Goal: Task Accomplishment & Management: Complete application form

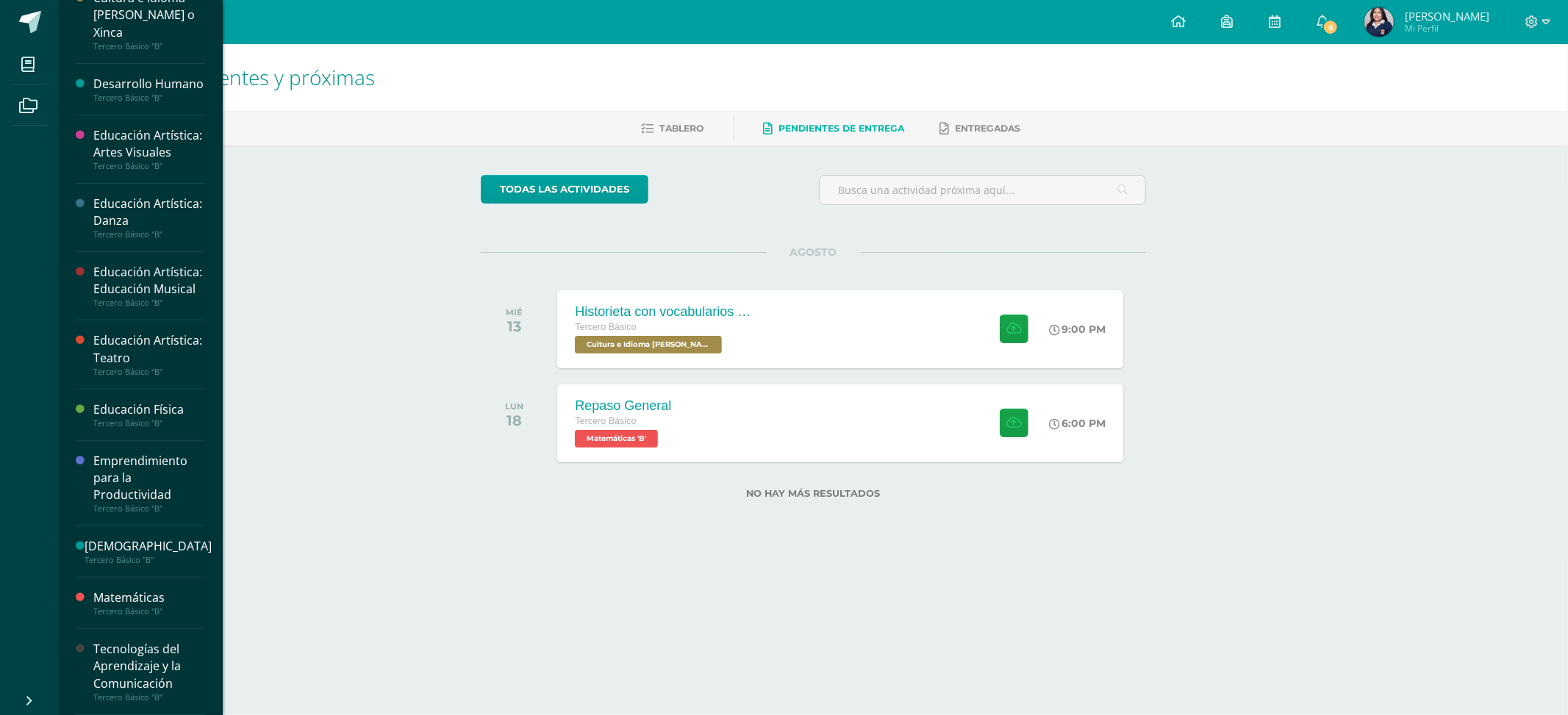
scroll to position [450, 0]
click at [130, 665] on div "Tecnologías del Aprendizaje y la Comunicación" at bounding box center [149, 666] width 112 height 50
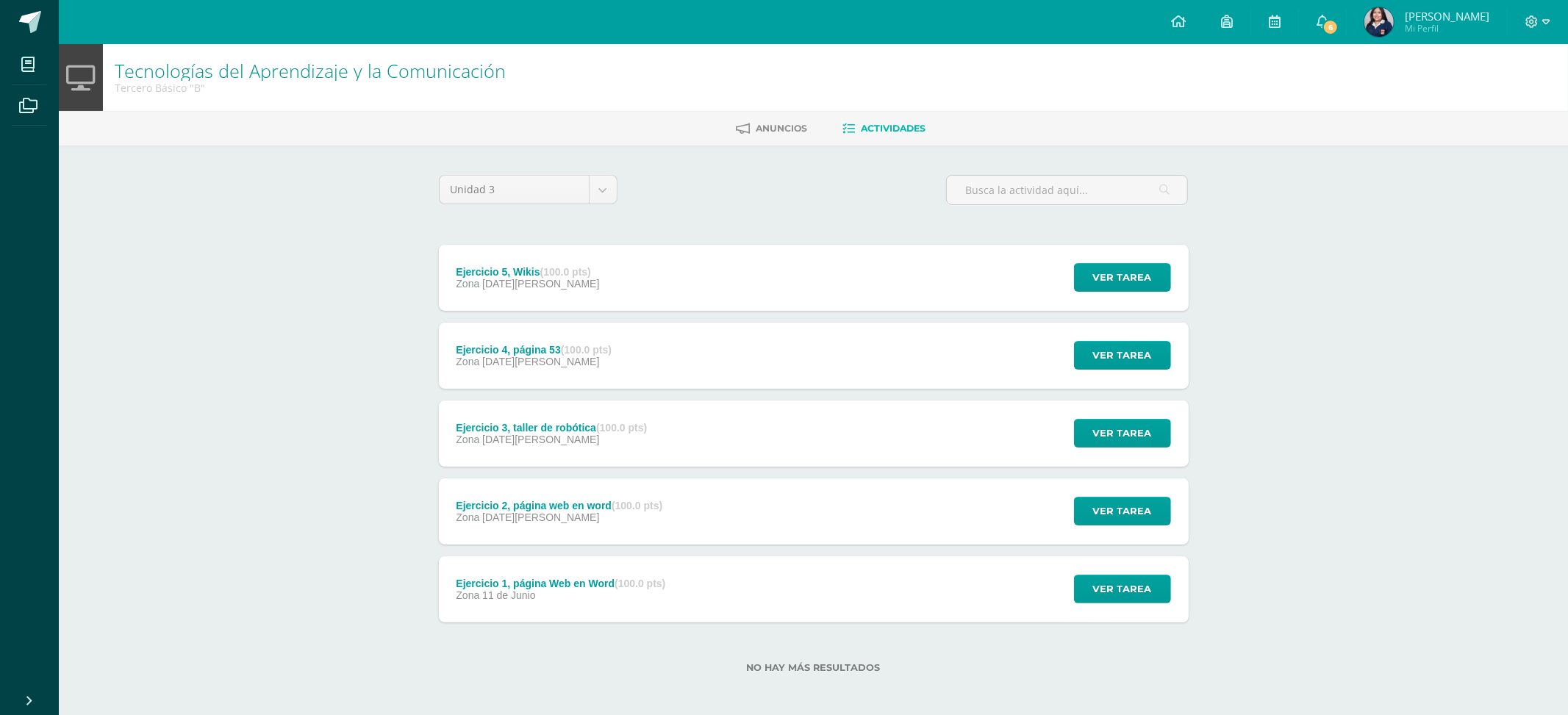
click at [842, 270] on div "Ejercicio 5, Wikis (100.0 pts) Zona 08 de Agosto Ver tarea Ejercicio 5, Wikis T…" at bounding box center [814, 278] width 750 height 66
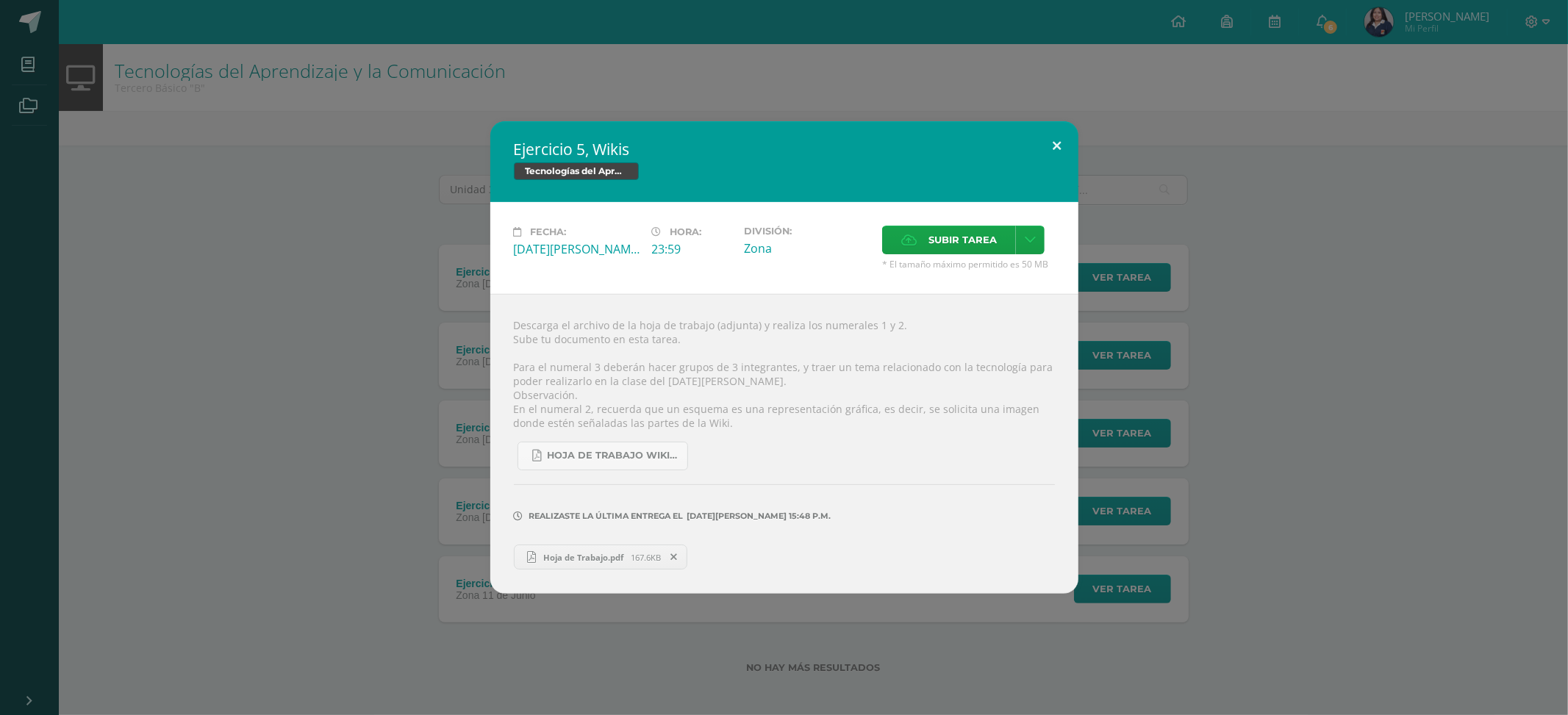
click at [1053, 154] on button at bounding box center [1058, 146] width 42 height 50
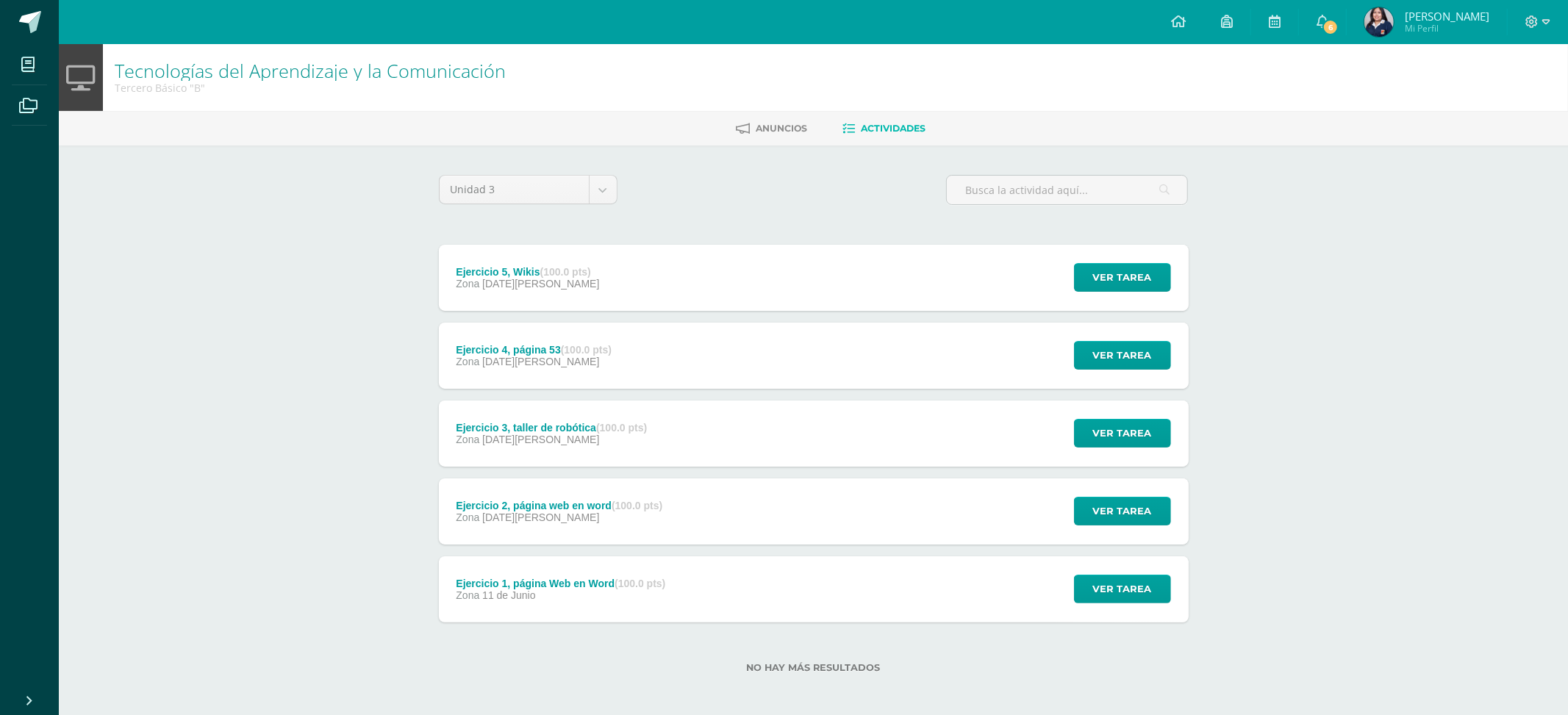
click at [823, 356] on div "Ejercicio 4, página 53 (100.0 pts) Zona 06 de Agosto Ver tarea Ejercicio 4, pág…" at bounding box center [814, 356] width 750 height 66
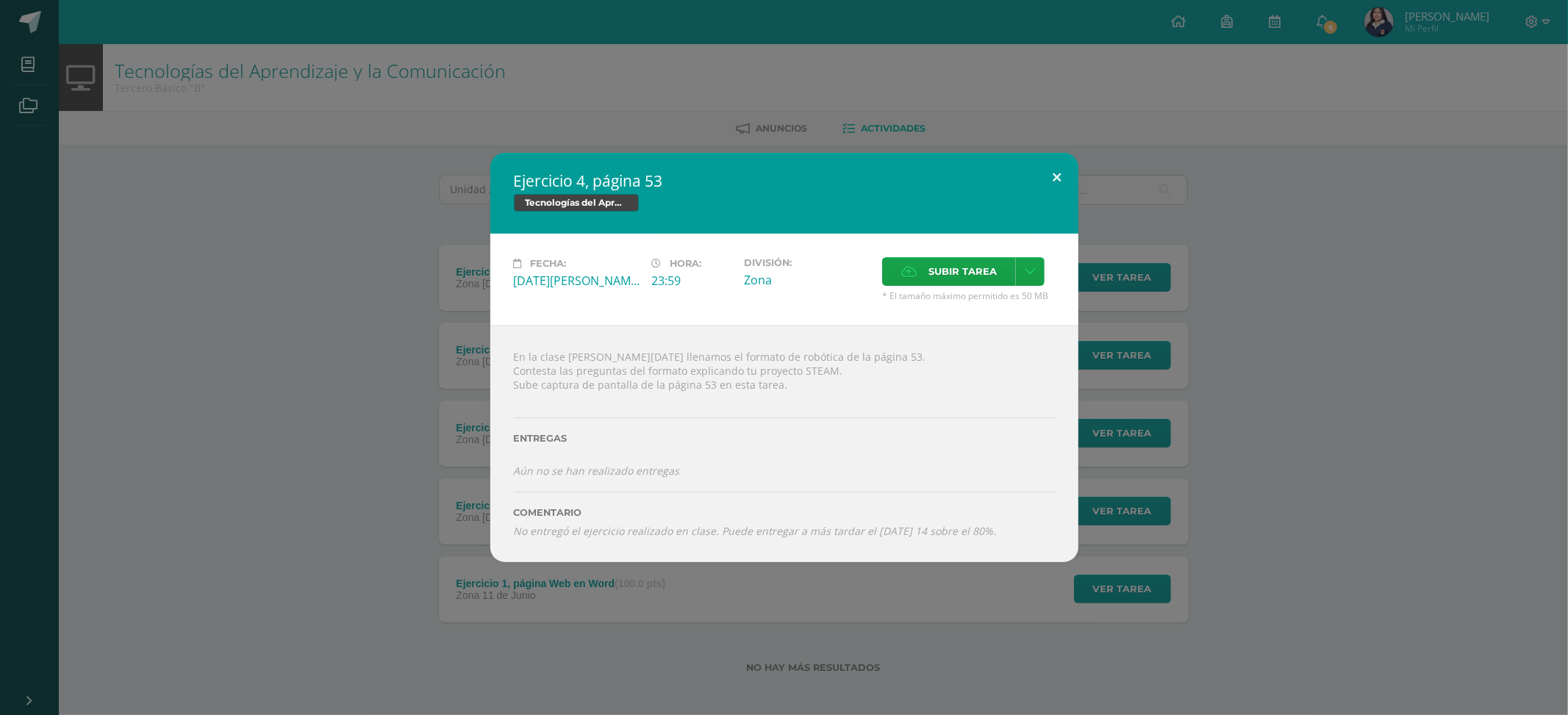
click at [1056, 186] on button at bounding box center [1058, 177] width 42 height 50
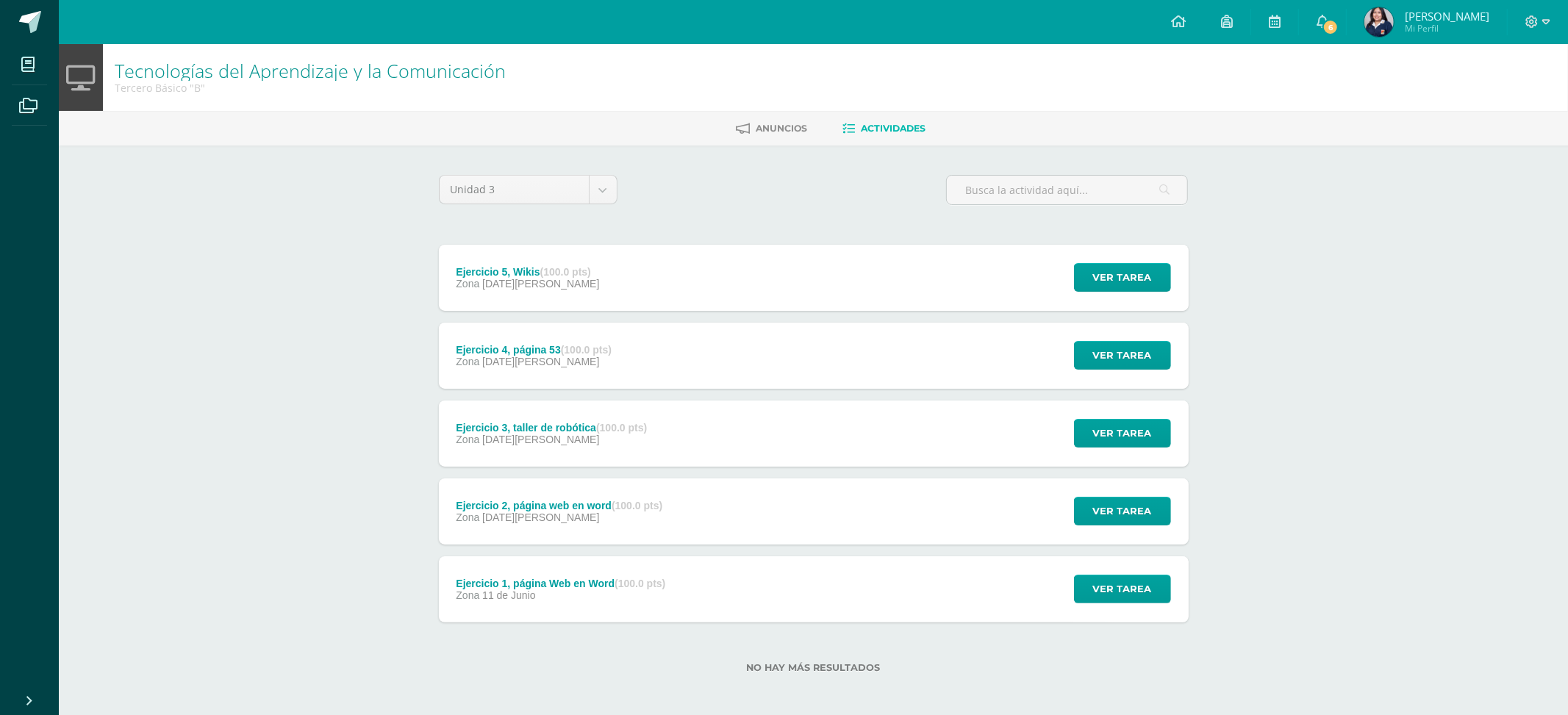
click at [573, 442] on div "Zona 06 de Agosto" at bounding box center [551, 439] width 191 height 12
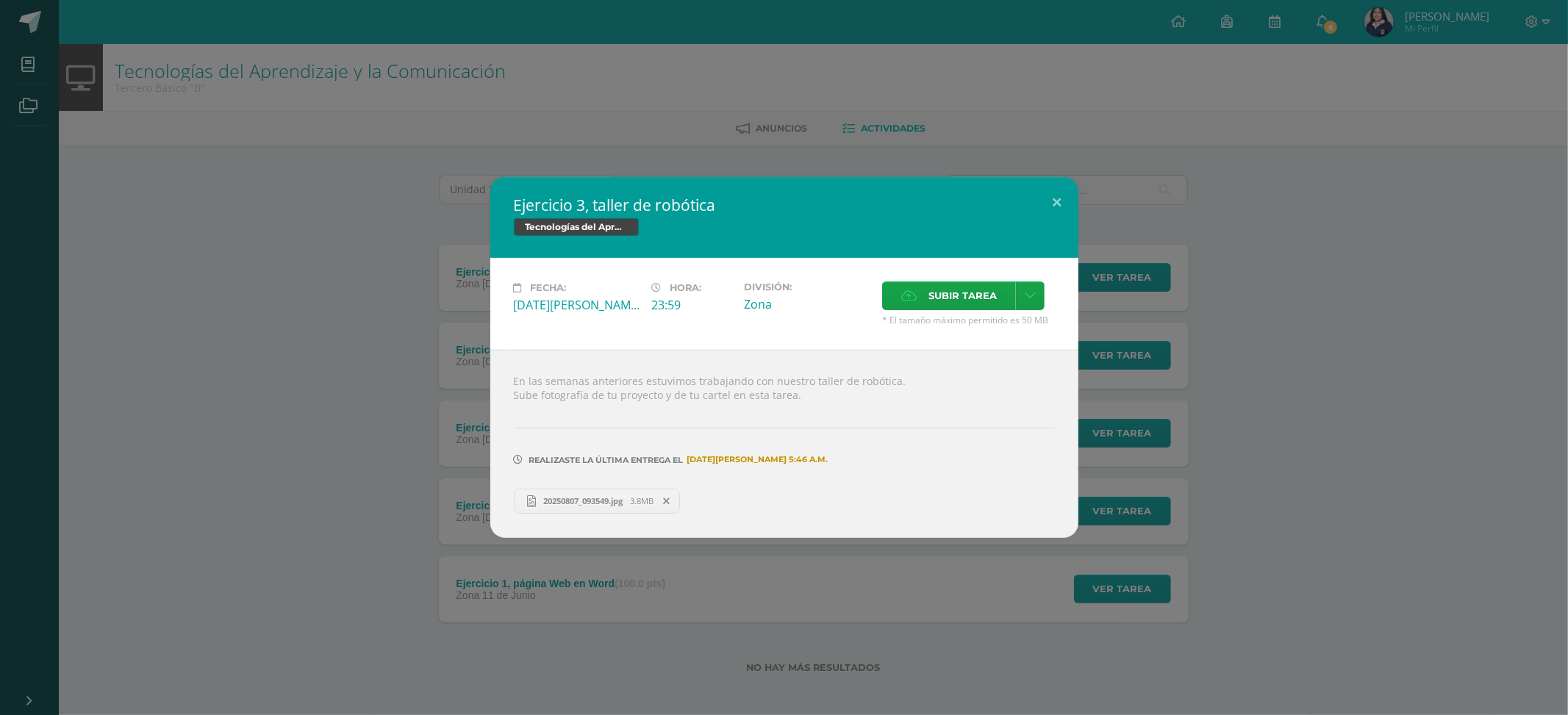
click at [597, 494] on link "20250807_093549.jpg 3.8MB" at bounding box center [598, 501] width 167 height 25
click at [1055, 195] on button at bounding box center [1058, 202] width 42 height 50
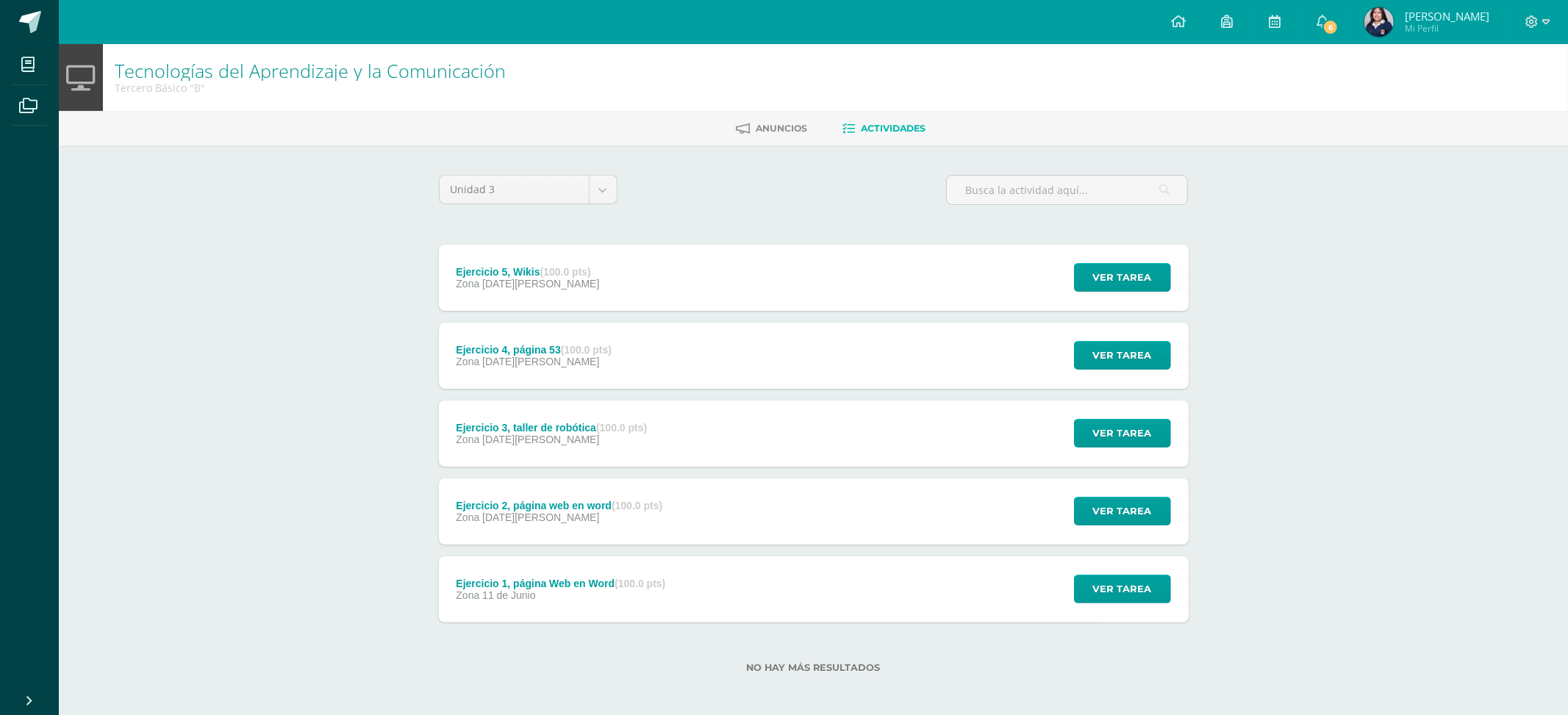
click at [766, 349] on div "Ejercicio 4, página 53 (100.0 pts) Zona 06 de Agosto Ver tarea Ejercicio 4, pág…" at bounding box center [814, 356] width 750 height 66
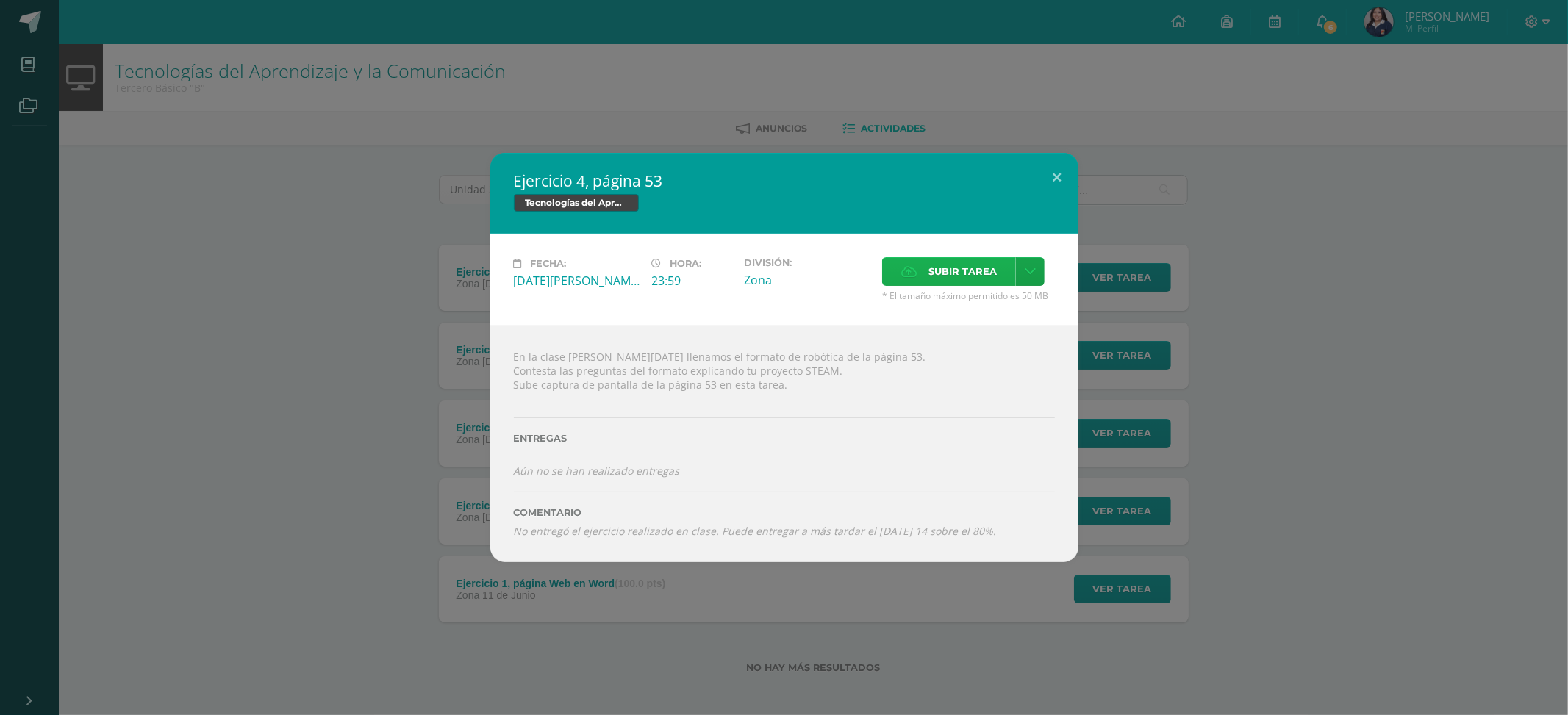
click at [933, 269] on span "Subir tarea" at bounding box center [962, 272] width 68 height 27
click at [0, 0] on input "Subir tarea" at bounding box center [0, 0] width 0 height 0
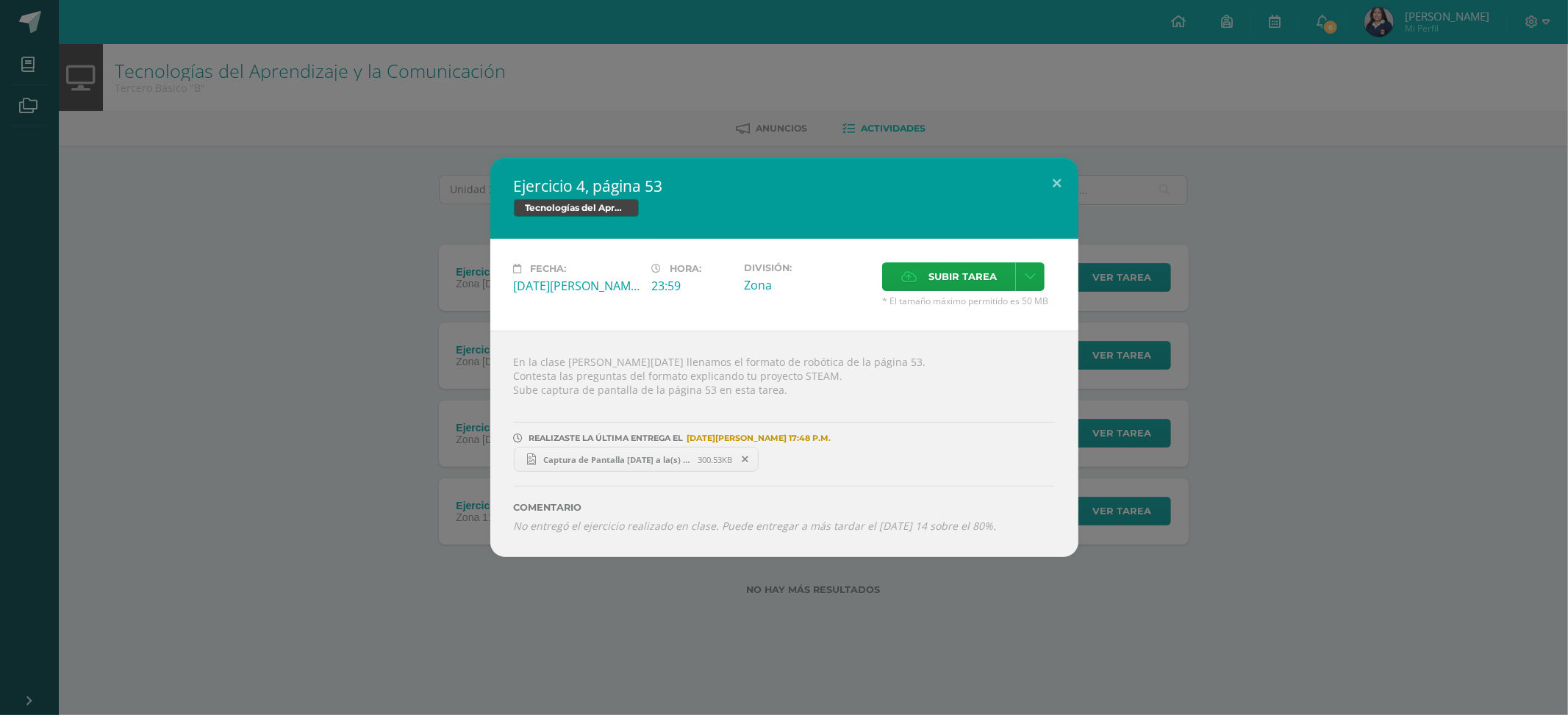
click at [598, 451] on link "Captura de Pantalla 2025-08-12 a la(s) 17.48.16.png 300.53KB" at bounding box center [637, 459] width 246 height 25
click at [1066, 169] on button at bounding box center [1058, 183] width 42 height 50
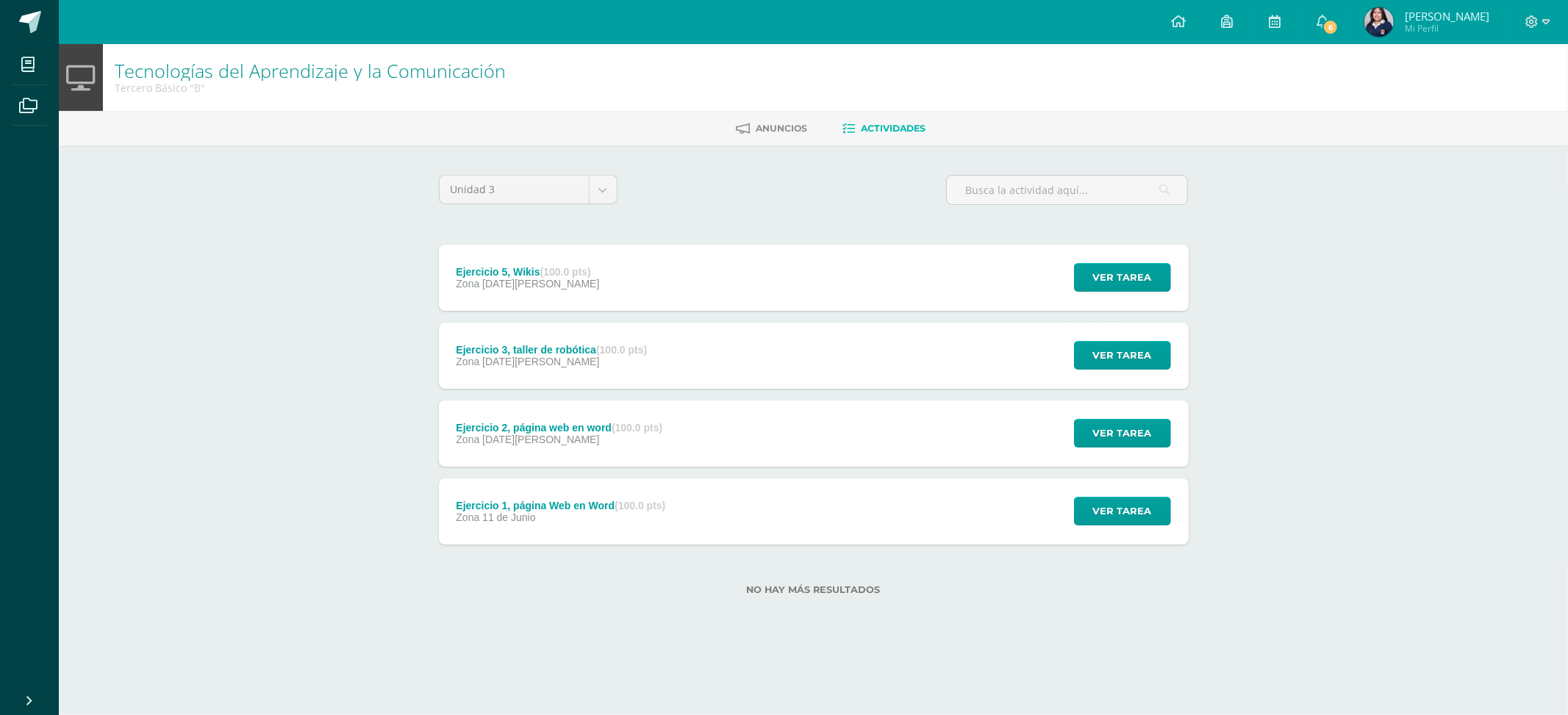
click at [725, 495] on div "Ejercicio 1, página Web en Word (100.0 pts) Zona 11 de Junio Ver tarea Ejercici…" at bounding box center [814, 511] width 750 height 66
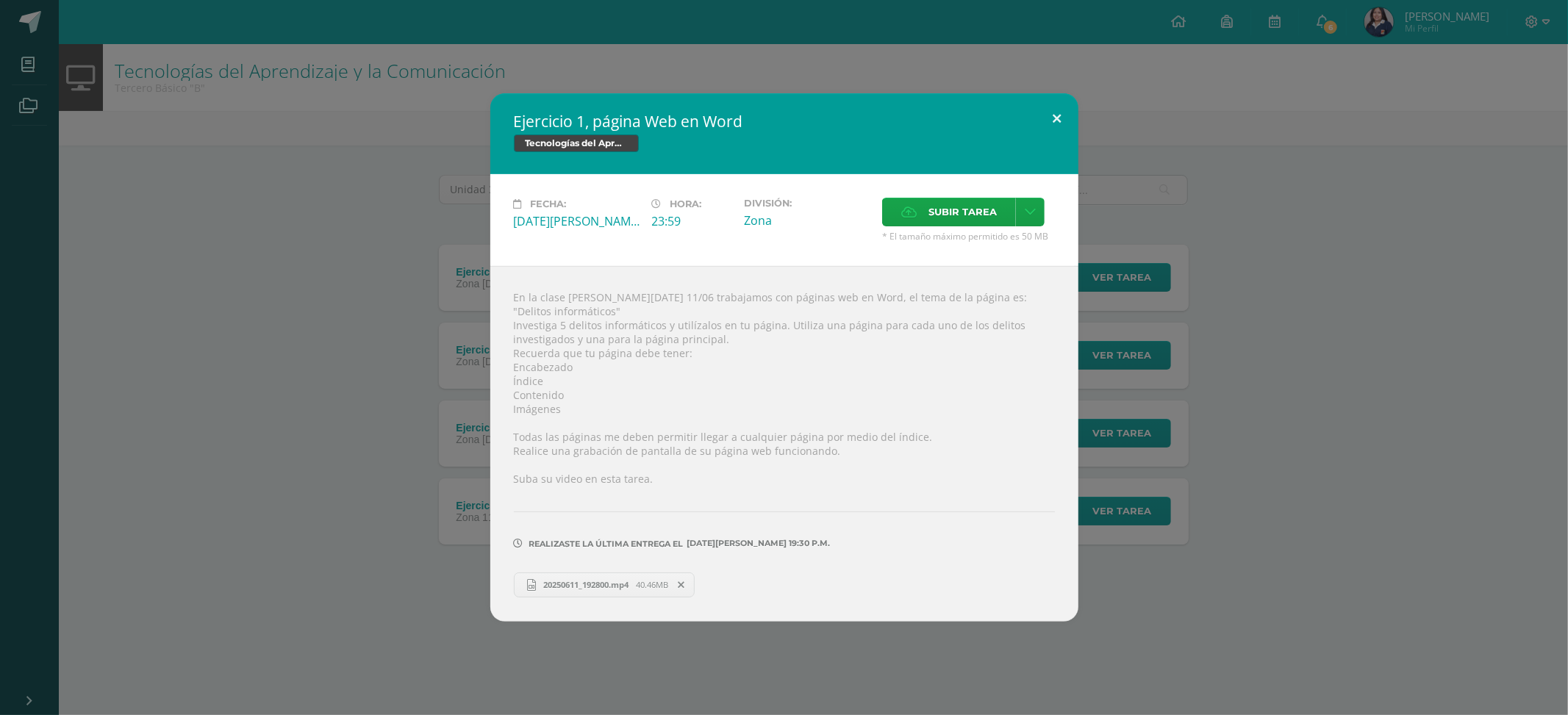
click at [1057, 122] on button at bounding box center [1058, 118] width 42 height 50
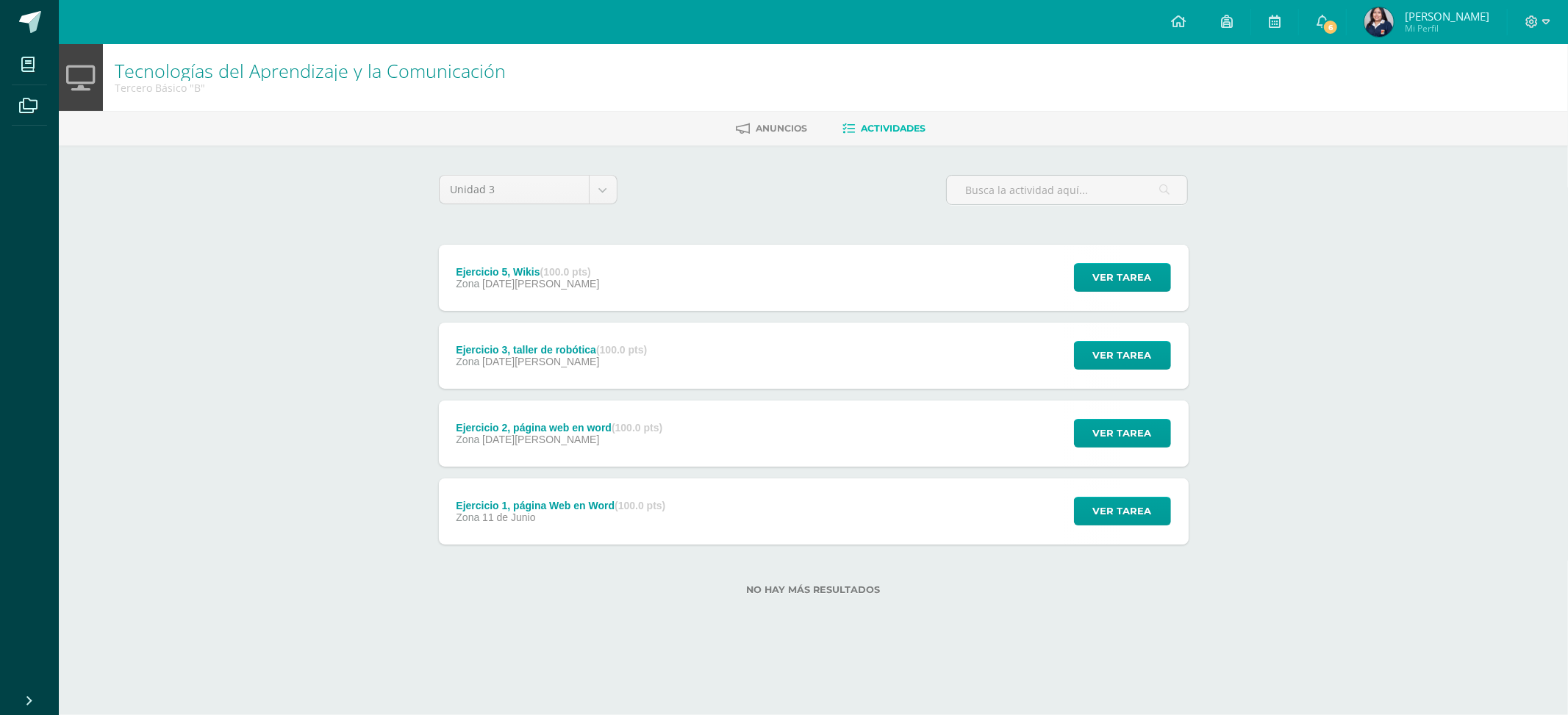
click at [847, 437] on div "Ejercicio 2, página web en word (100.0 pts) Zona 09 de Julio Ver tarea Ejercici…" at bounding box center [814, 433] width 750 height 66
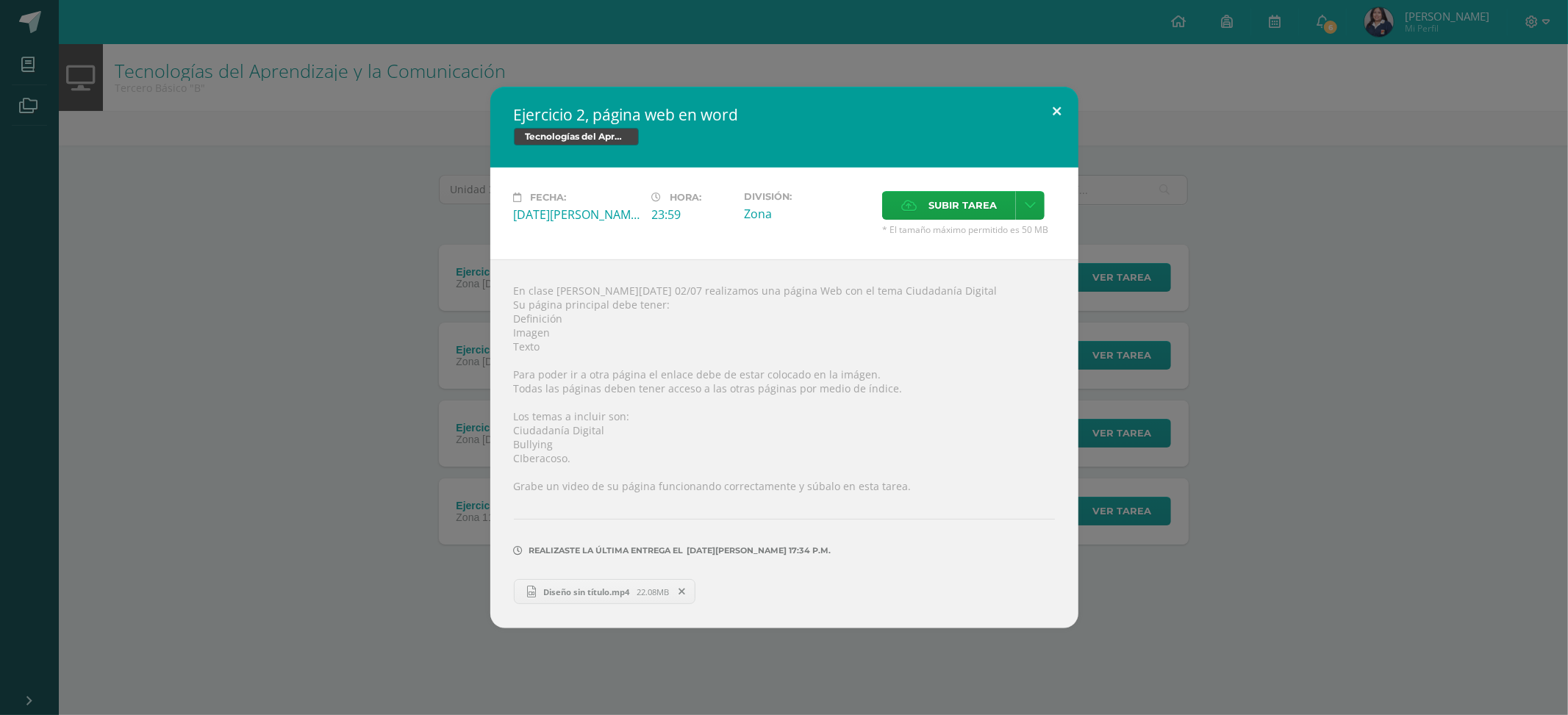
click at [1062, 97] on button at bounding box center [1058, 111] width 42 height 50
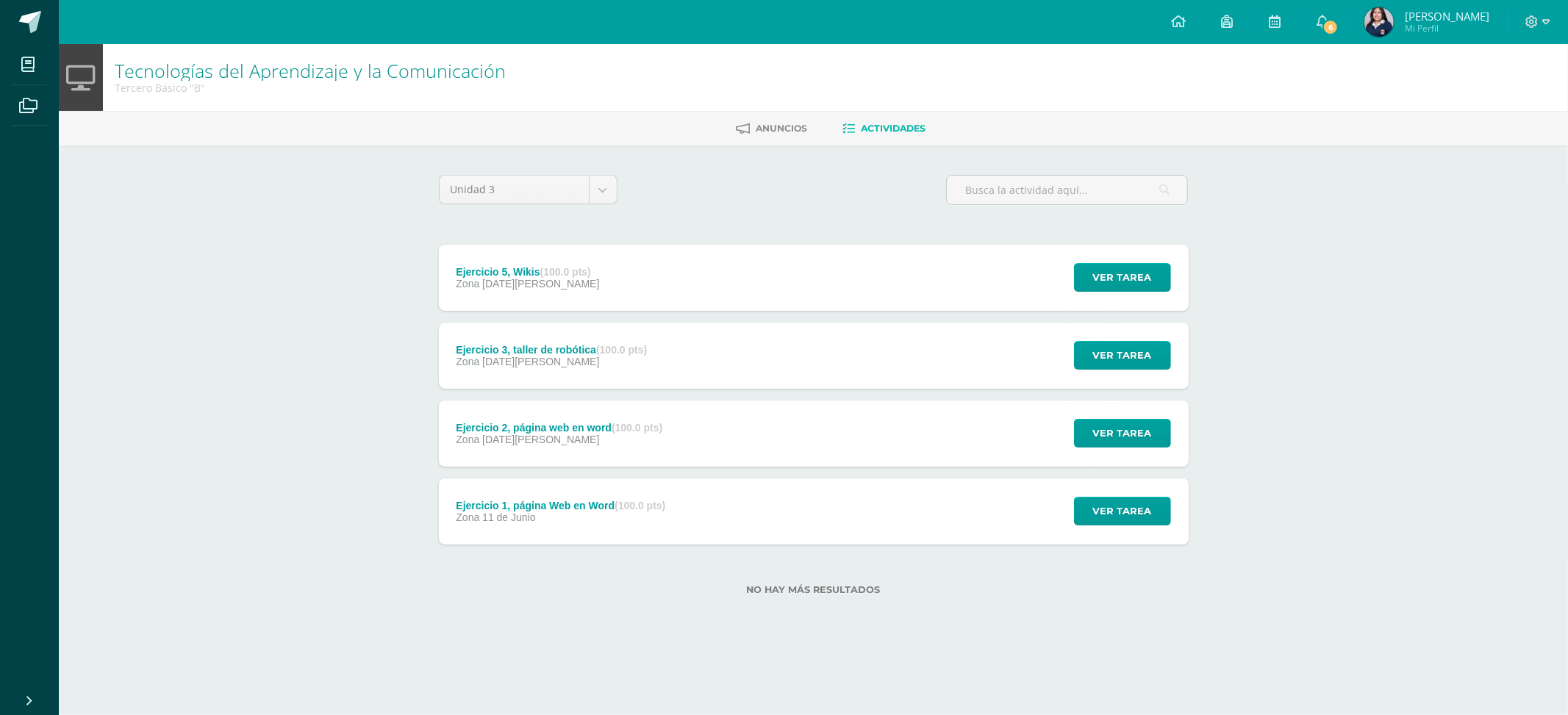
click at [746, 365] on div "Ejercicio 3, taller de robótica (100.0 pts) Zona 06 de Agosto Ver tarea Ejercic…" at bounding box center [814, 356] width 750 height 66
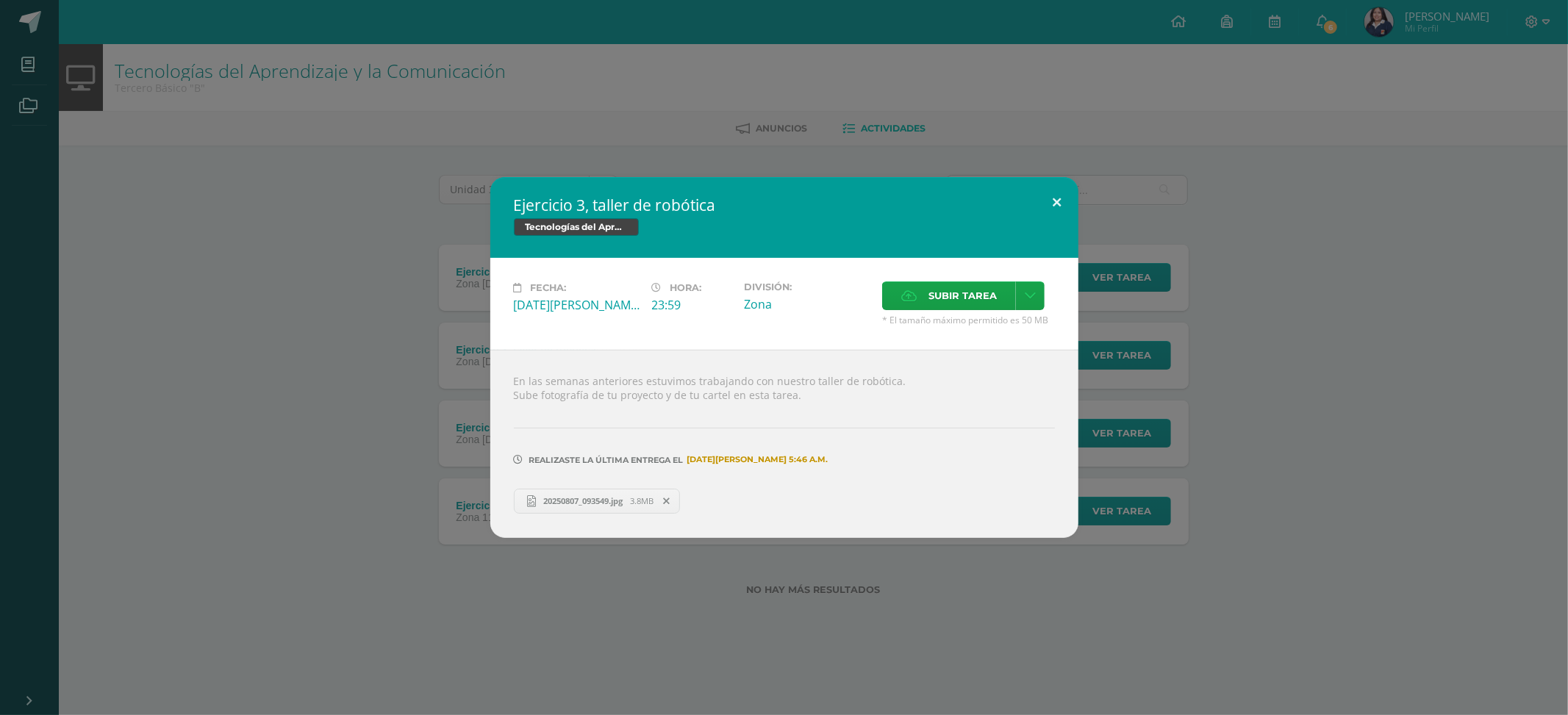
click at [1046, 189] on button at bounding box center [1058, 202] width 42 height 50
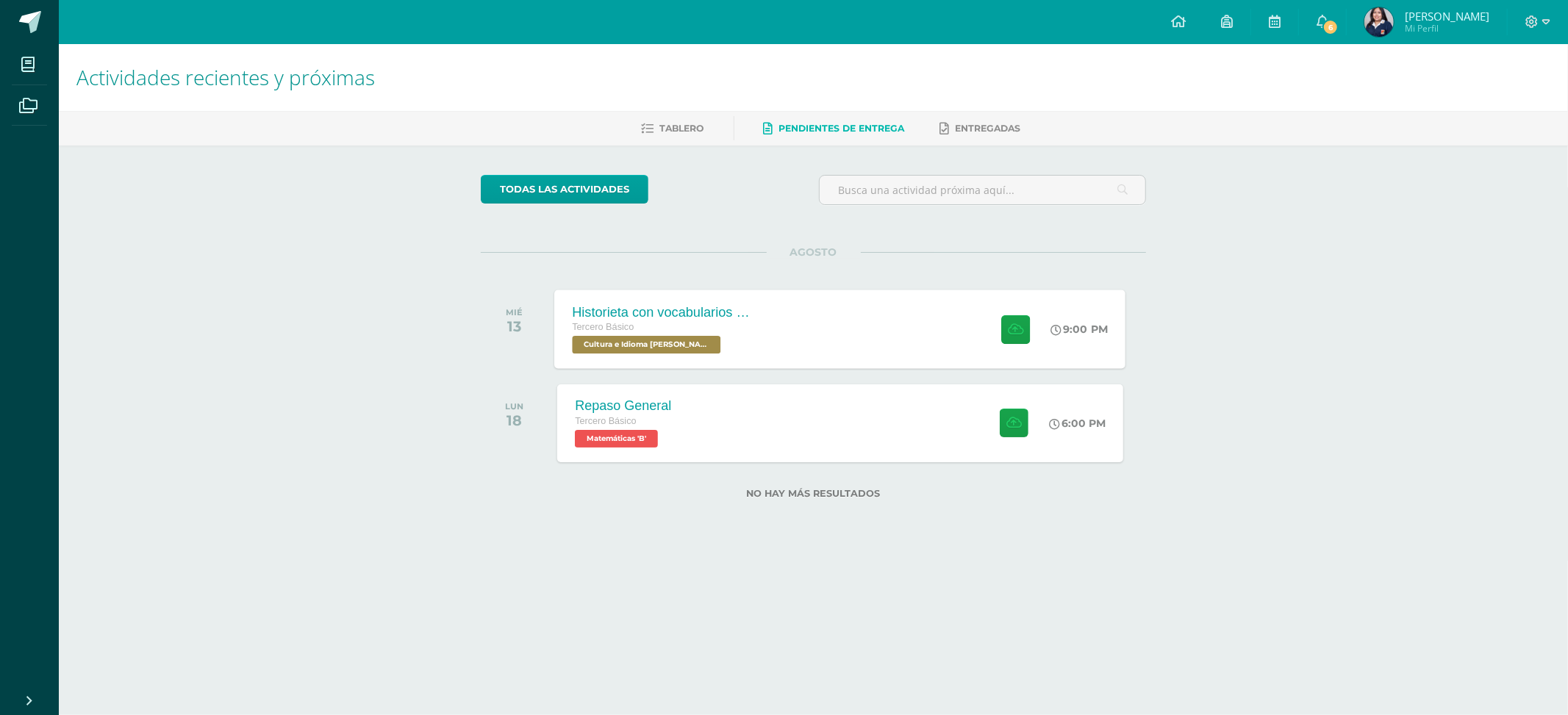
click at [775, 321] on div "Historieta con vocabularios básicos en kaqchikel Tercero Básico Cultura e Idiom…" at bounding box center [841, 328] width 571 height 78
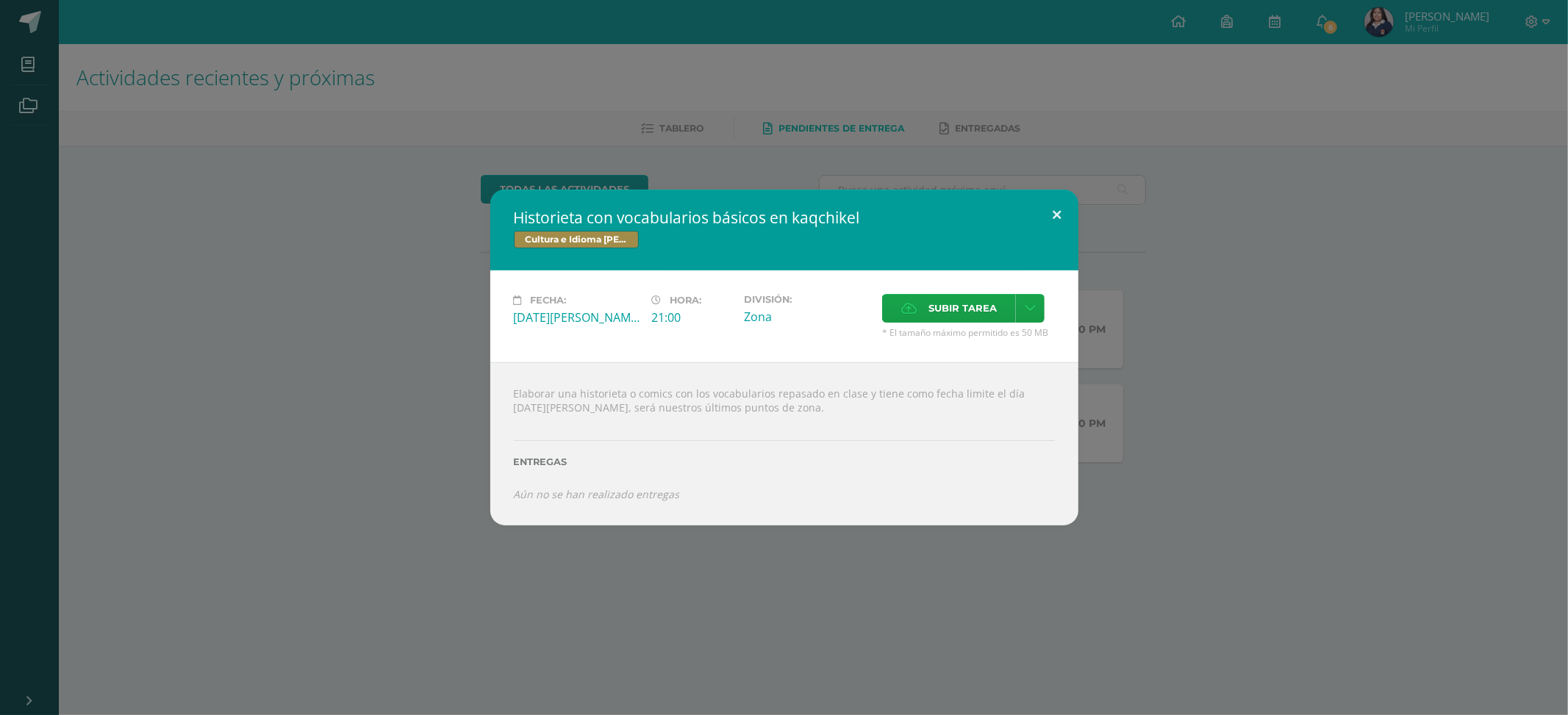
click at [1060, 207] on button at bounding box center [1058, 214] width 42 height 50
